Goal: Find specific page/section: Find specific page/section

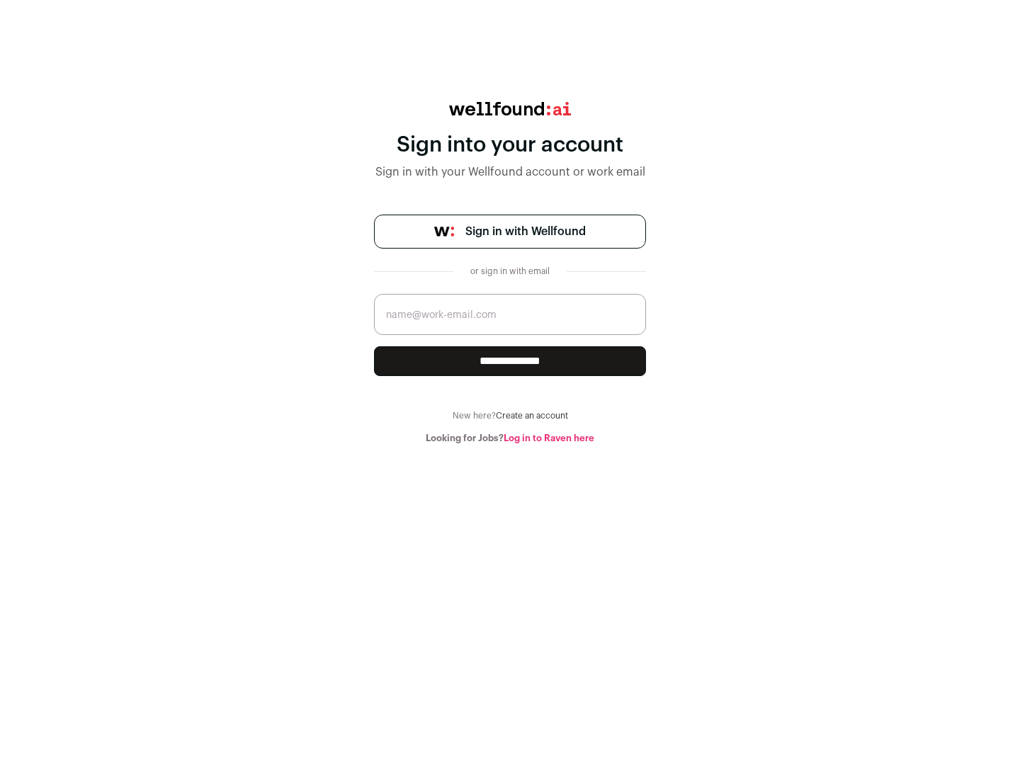
click at [525, 232] on span "Sign in with Wellfound" at bounding box center [525, 231] width 120 height 17
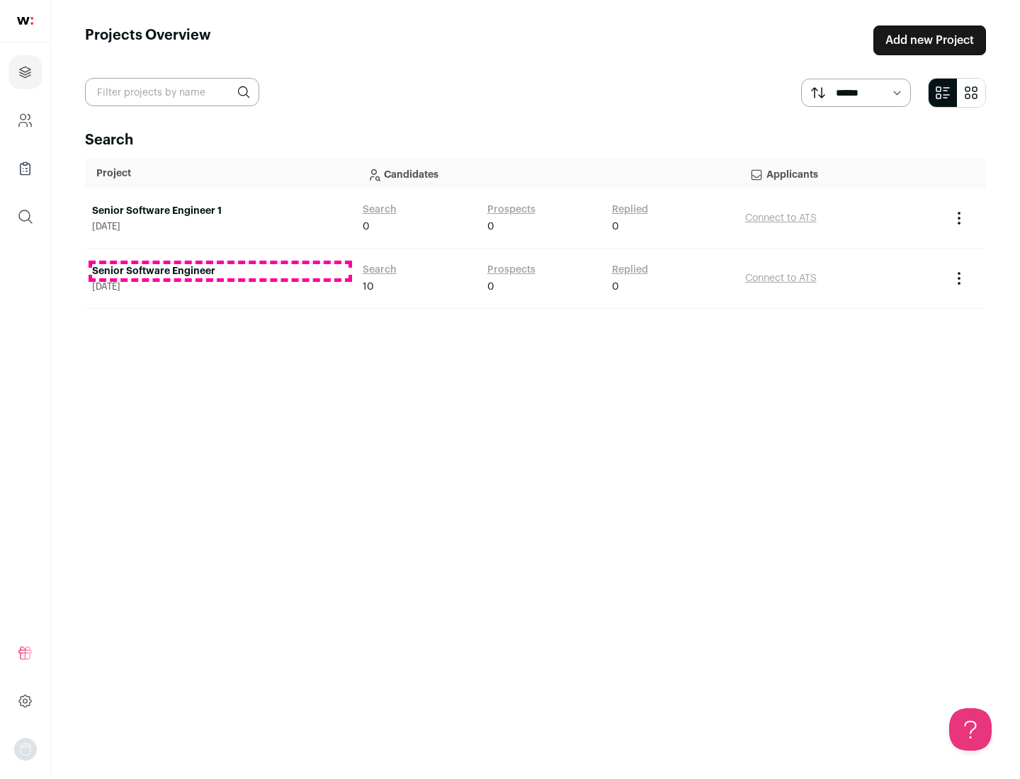
click at [220, 271] on link "Senior Software Engineer" at bounding box center [220, 271] width 256 height 14
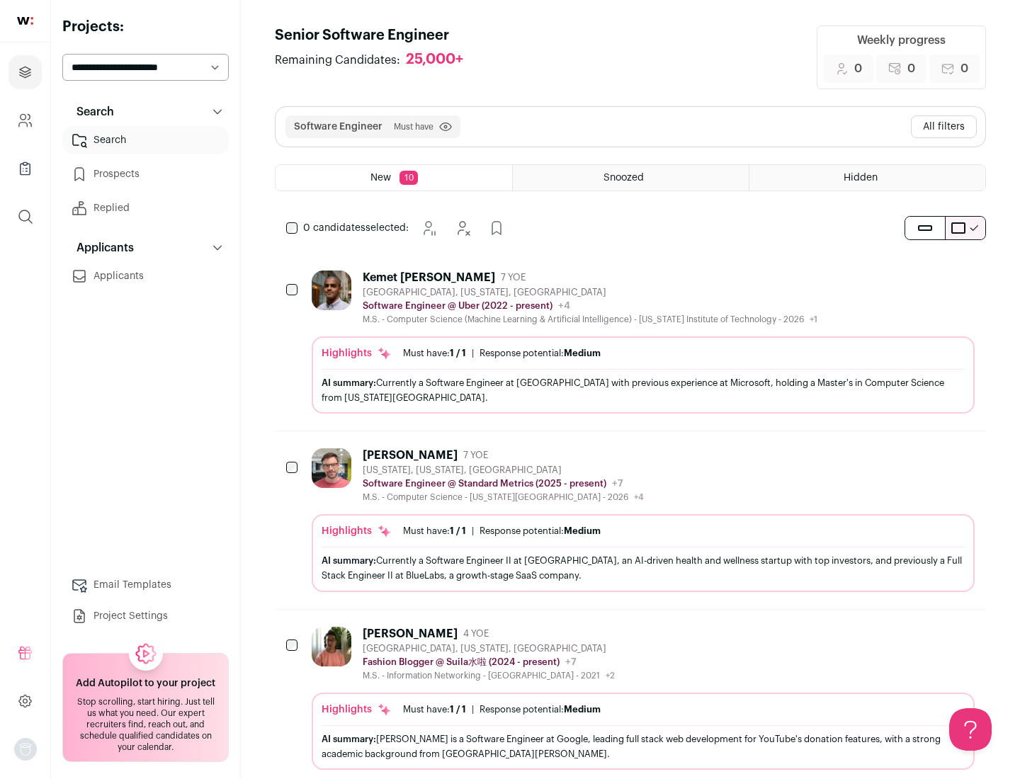
click at [630, 342] on div "Highlights Must have: 1 / 1 How many must haves have been fulfilled? | Response…" at bounding box center [643, 374] width 663 height 77
